Goal: Task Accomplishment & Management: Complete application form

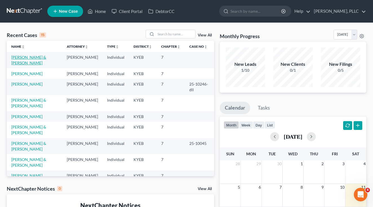
click at [30, 59] on link "[PERSON_NAME] & [PERSON_NAME]" at bounding box center [28, 60] width 35 height 10
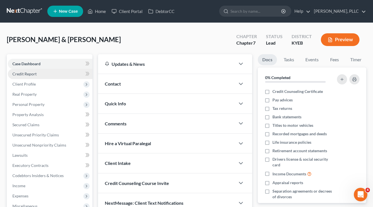
click at [28, 76] on link "Credit Report" at bounding box center [50, 74] width 85 height 10
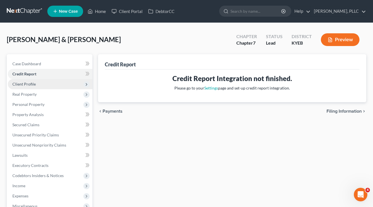
click at [27, 83] on span "Client Profile" at bounding box center [23, 84] width 23 height 5
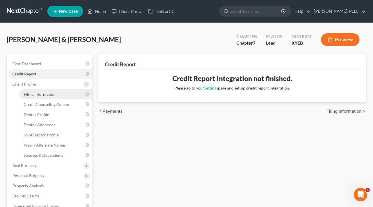
click at [28, 92] on span "Filing Information" at bounding box center [40, 94] width 32 height 5
select select "1"
select select "0"
select select "32"
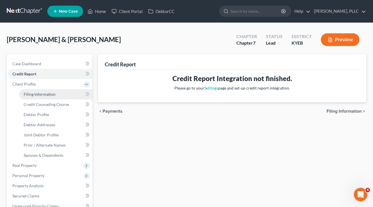
select select "0"
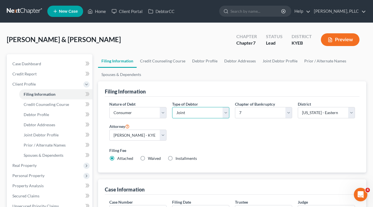
select select "0"
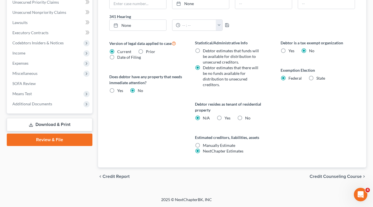
scroll to position [194, 0]
click at [317, 177] on span "Credit Counseling Course" at bounding box center [336, 176] width 52 height 5
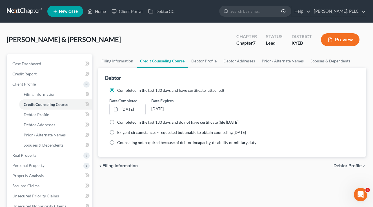
click at [335, 166] on span "Debtor Profile" at bounding box center [348, 165] width 28 height 5
select select "1"
select select "2"
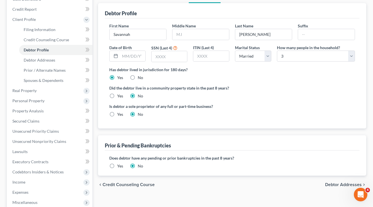
scroll to position [65, 0]
click at [336, 183] on span "Debtor Addresses" at bounding box center [344, 184] width 37 height 5
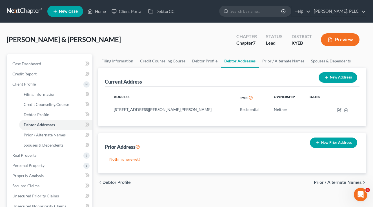
click at [336, 183] on span "Prior / Alternate Names" at bounding box center [338, 182] width 48 height 5
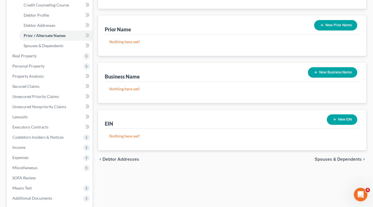
scroll to position [111, 0]
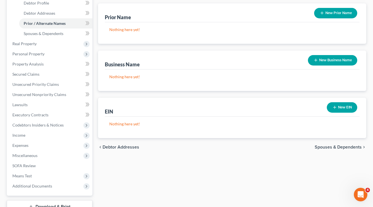
click at [341, 149] on span "Spouses & Dependents" at bounding box center [338, 147] width 47 height 5
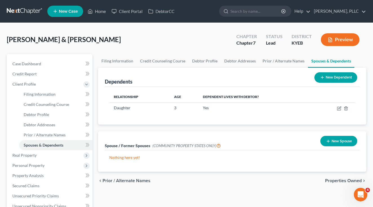
click at [333, 180] on span "Properties Owned" at bounding box center [344, 180] width 37 height 5
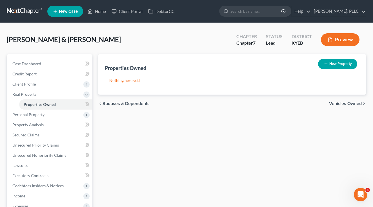
click at [341, 41] on button "Preview" at bounding box center [340, 39] width 39 height 13
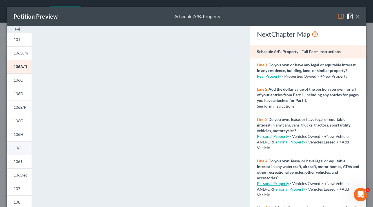
click at [26, 148] on link "106I" at bounding box center [19, 148] width 25 height 14
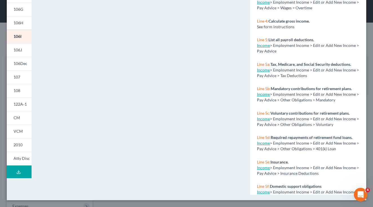
scroll to position [111, 0]
click at [23, 173] on button "Download Draft" at bounding box center [19, 171] width 25 height 13
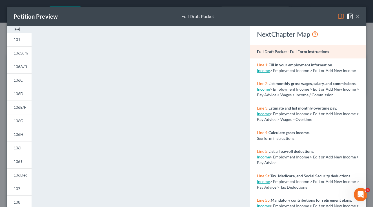
scroll to position [0, 0]
